Goal: Transaction & Acquisition: Obtain resource

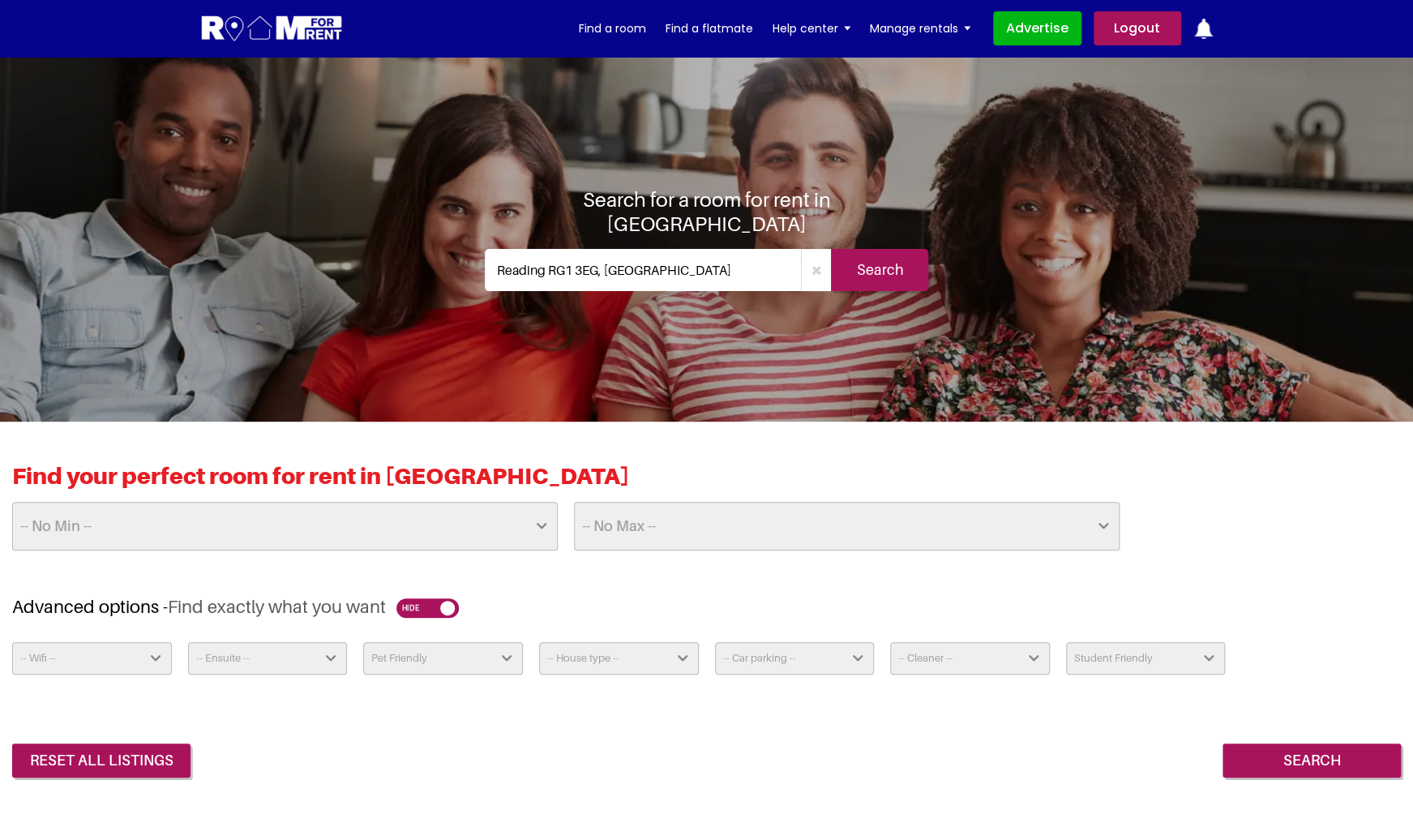
click at [298, 26] on img at bounding box center [272, 28] width 143 height 30
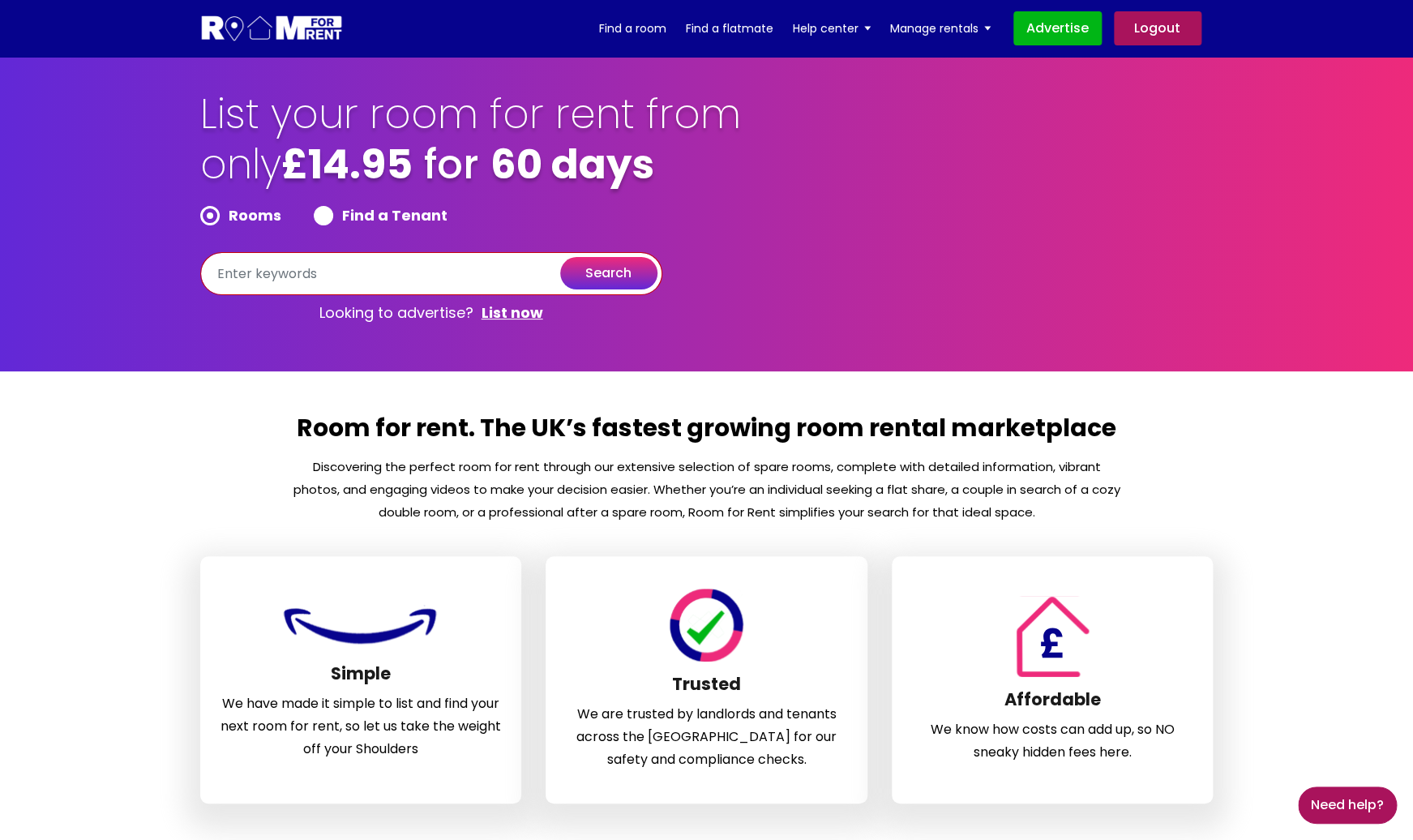
click at [412, 285] on input "text" at bounding box center [431, 273] width 462 height 43
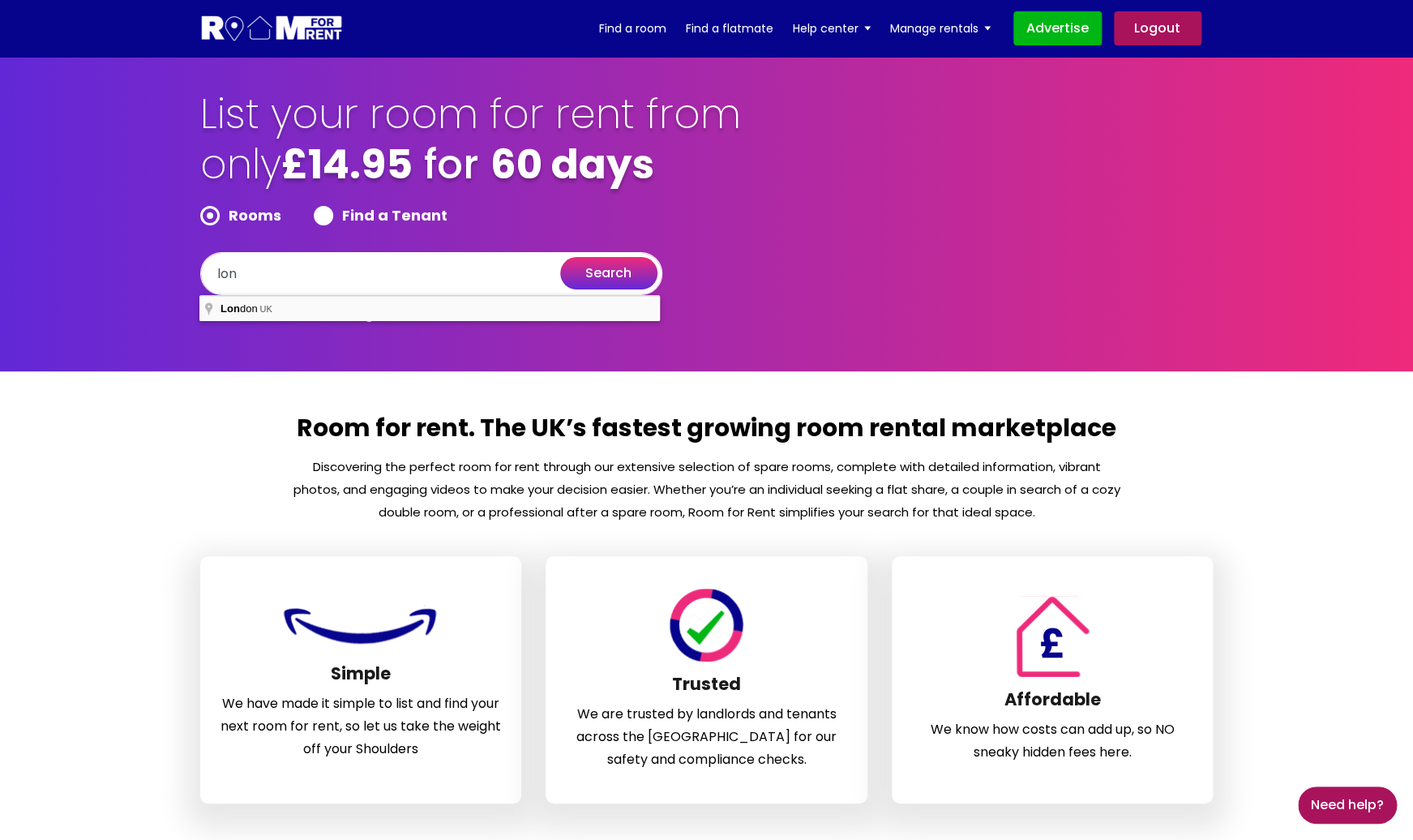
type input "[GEOGRAPHIC_DATA], [GEOGRAPHIC_DATA]"
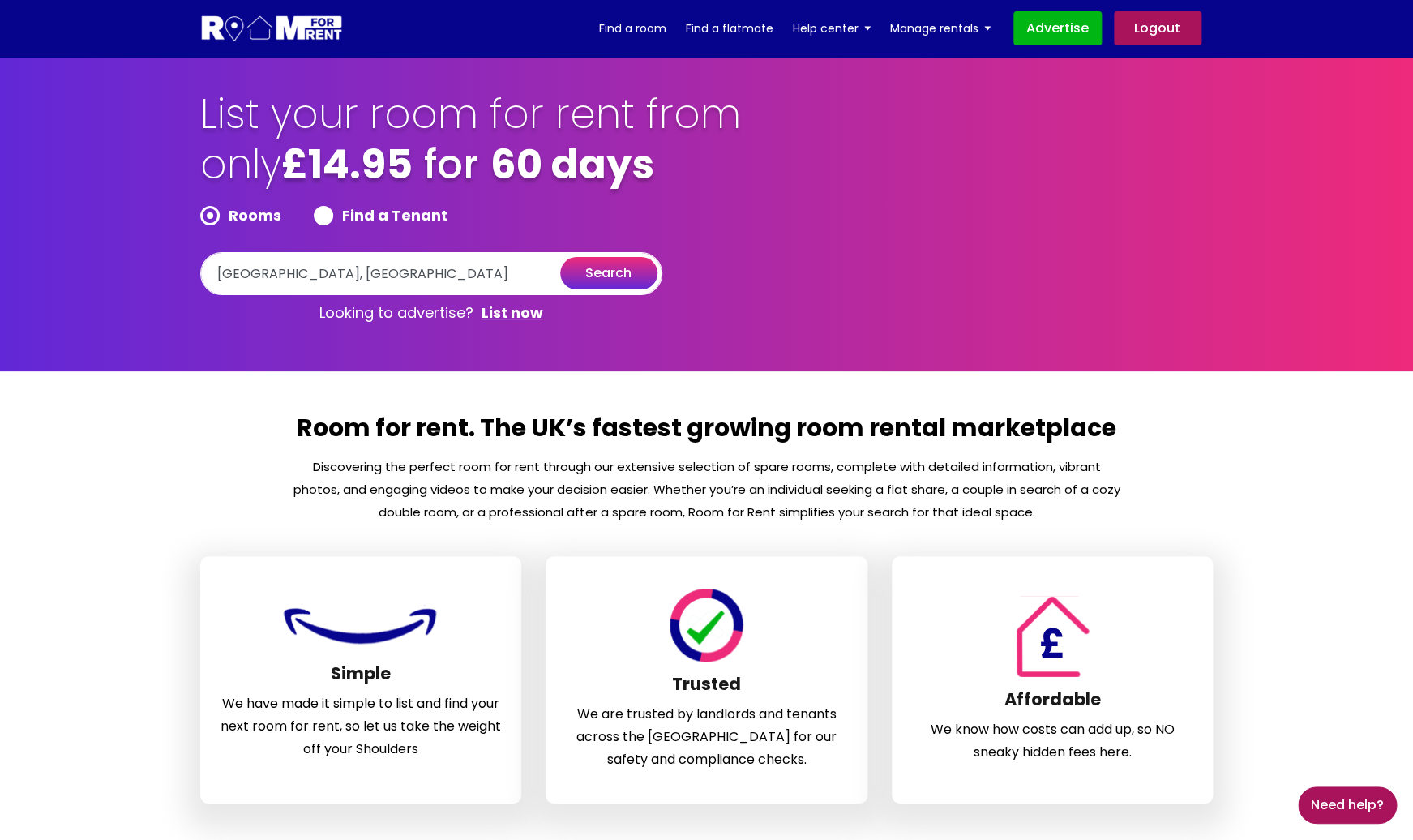
click at [598, 287] on button "search" at bounding box center [609, 273] width 97 height 32
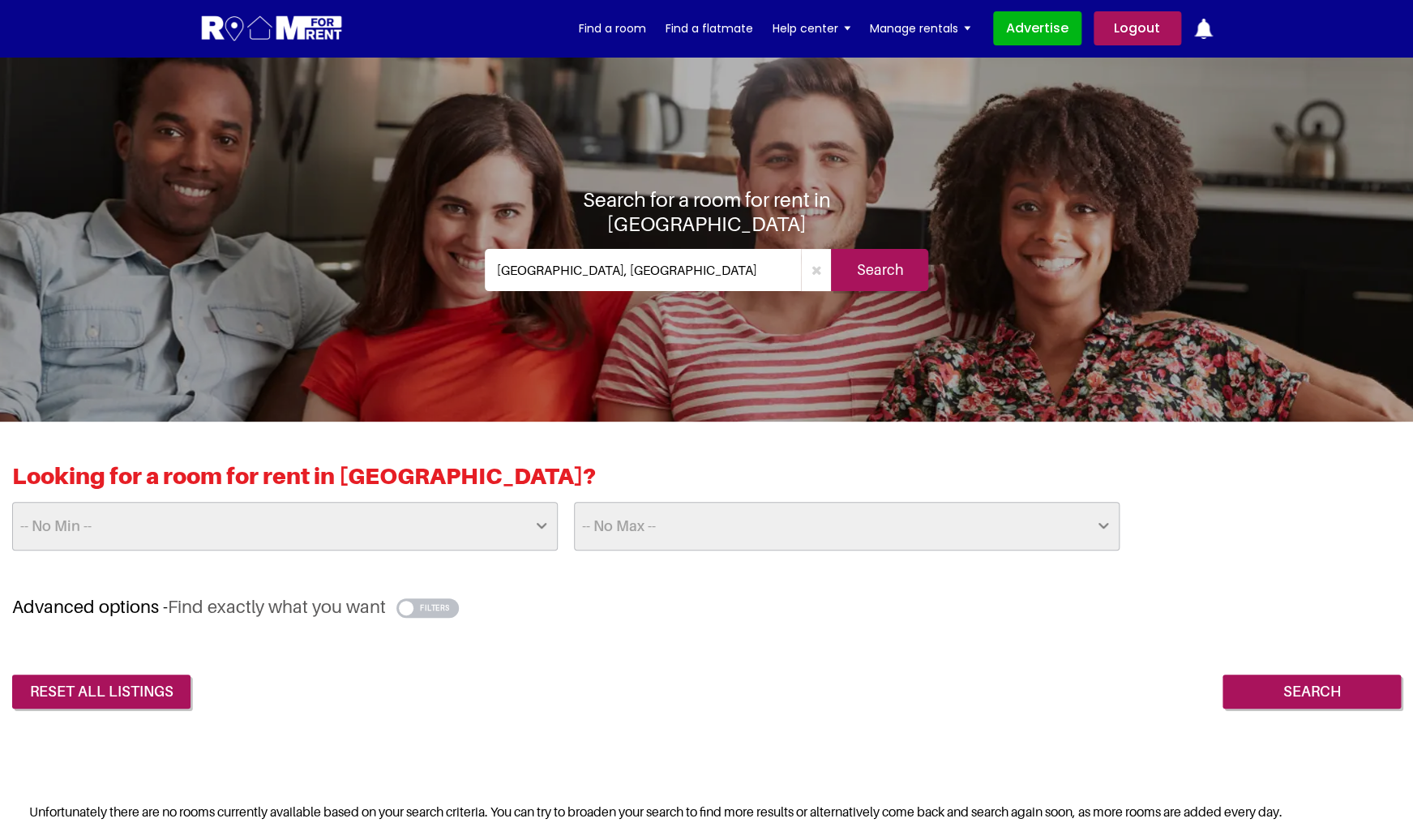
click at [277, 21] on img at bounding box center [272, 28] width 143 height 30
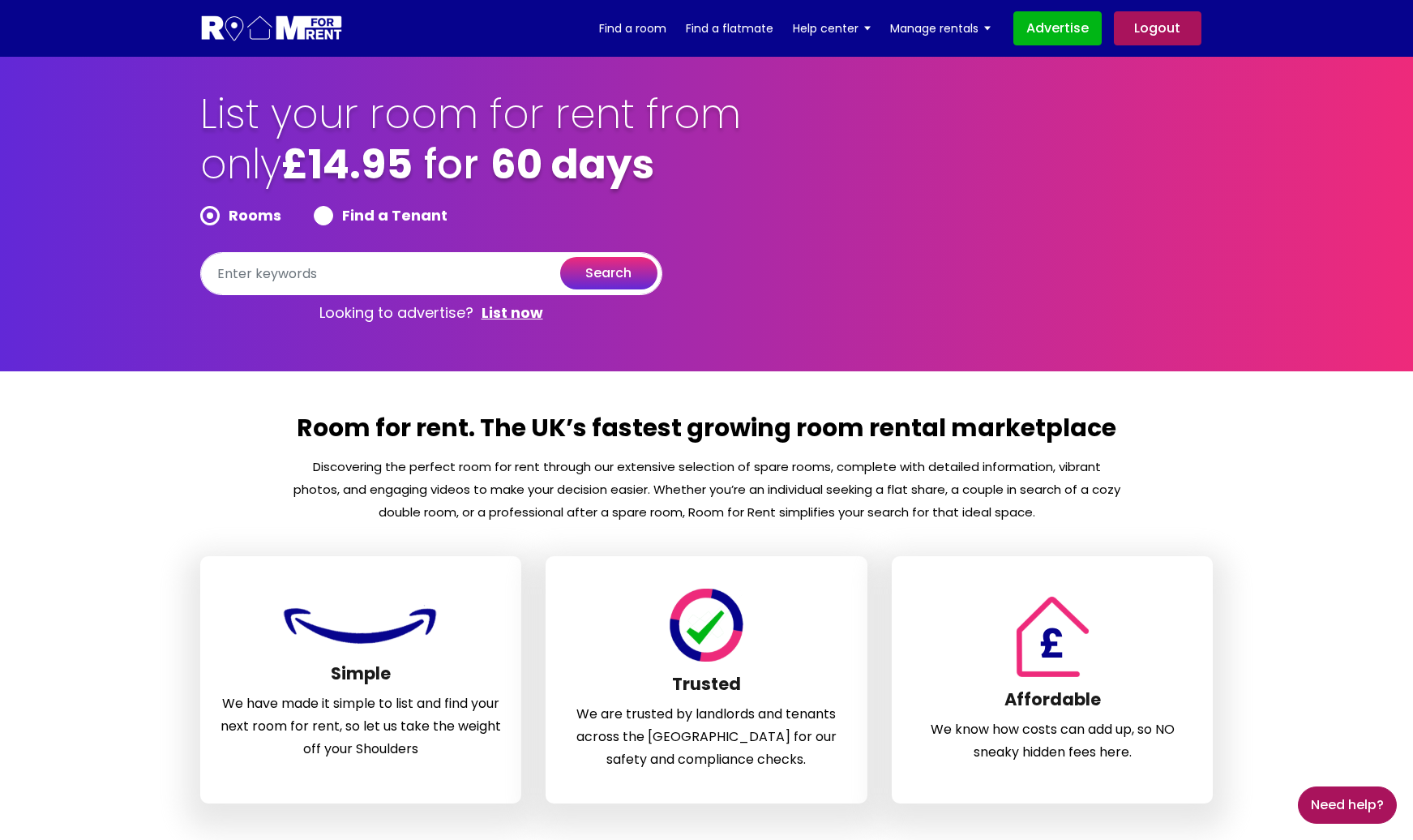
scroll to position [702, 0]
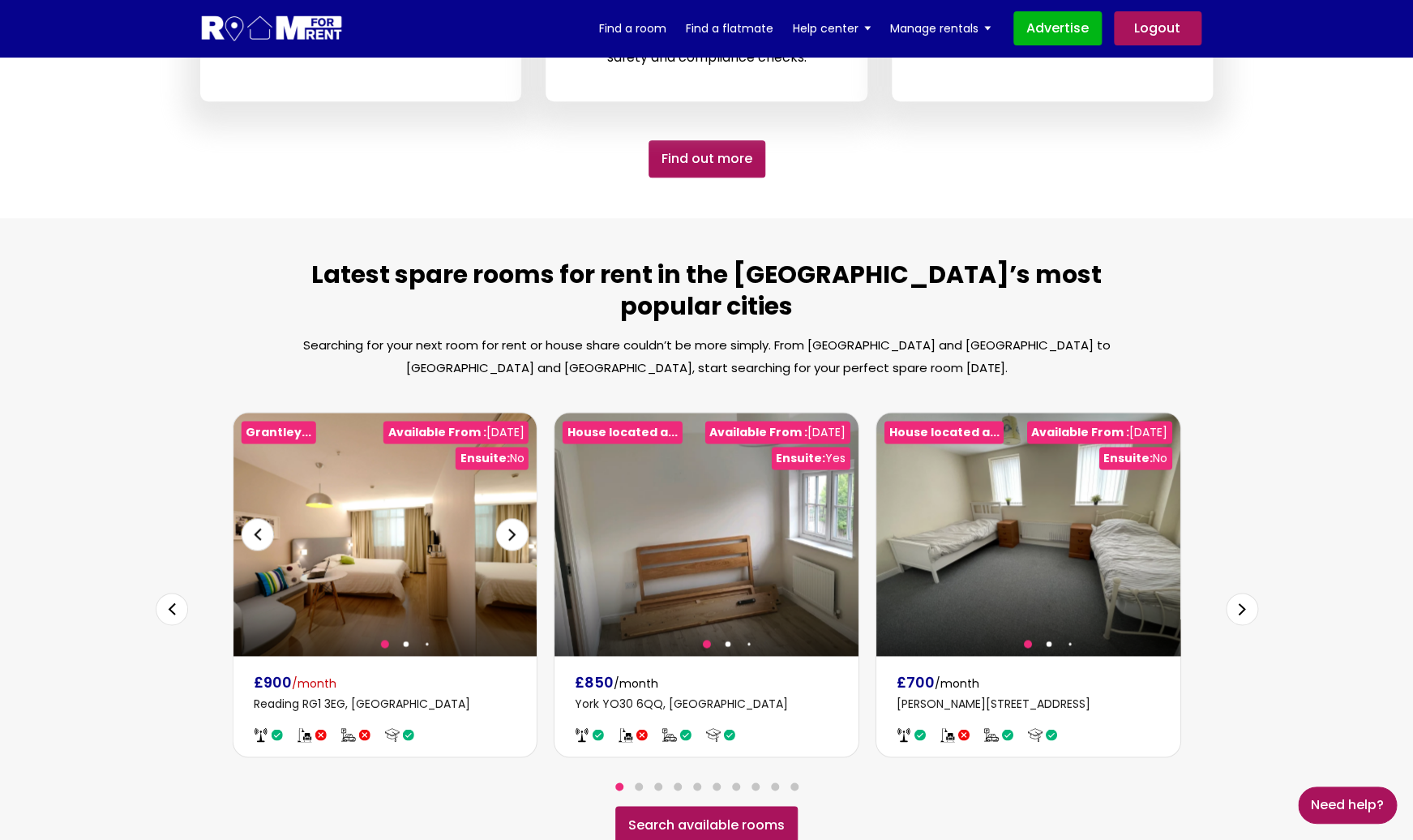
click at [428, 487] on img at bounding box center [385, 534] width 304 height 243
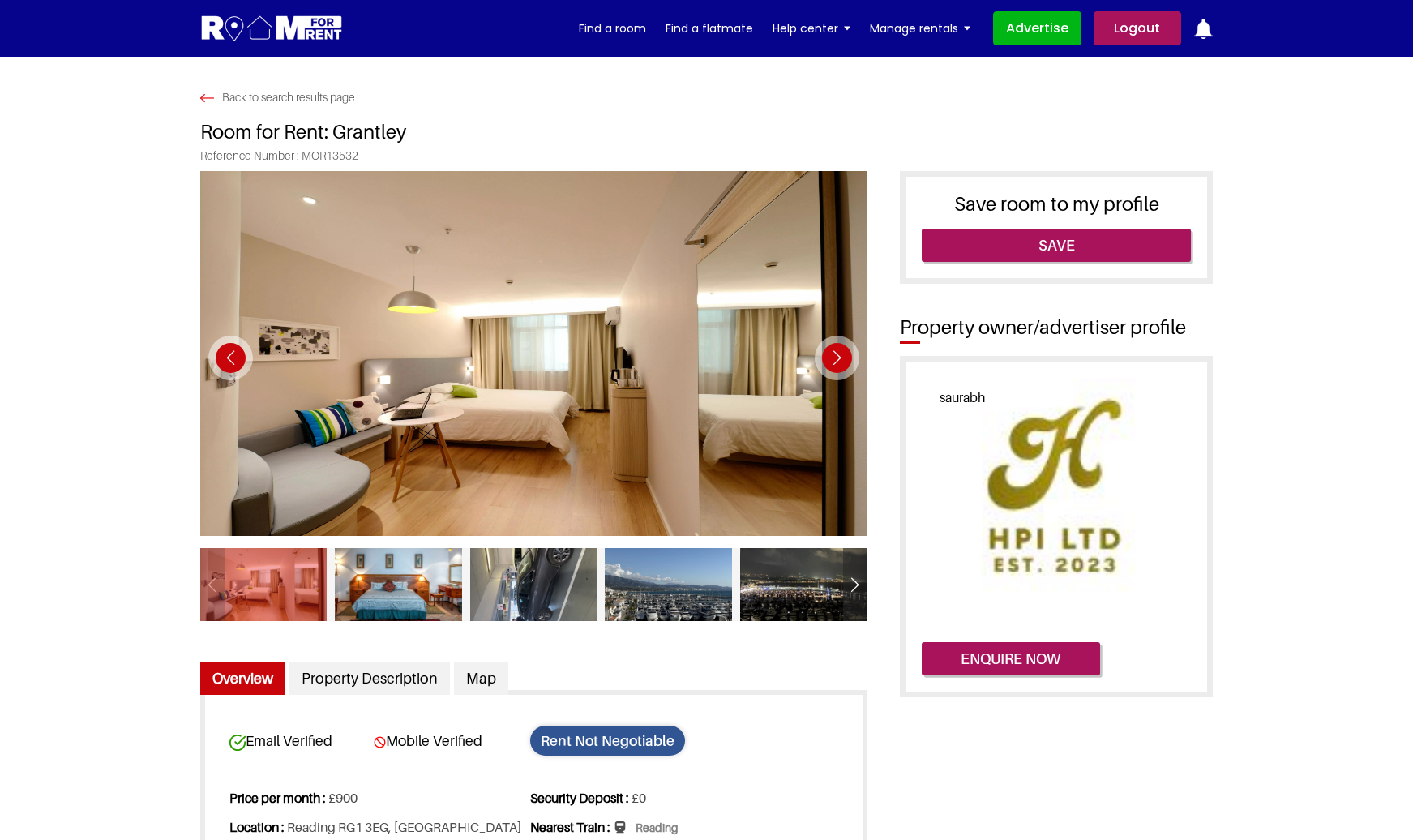
scroll to position [315, 0]
